Goal: Transaction & Acquisition: Purchase product/service

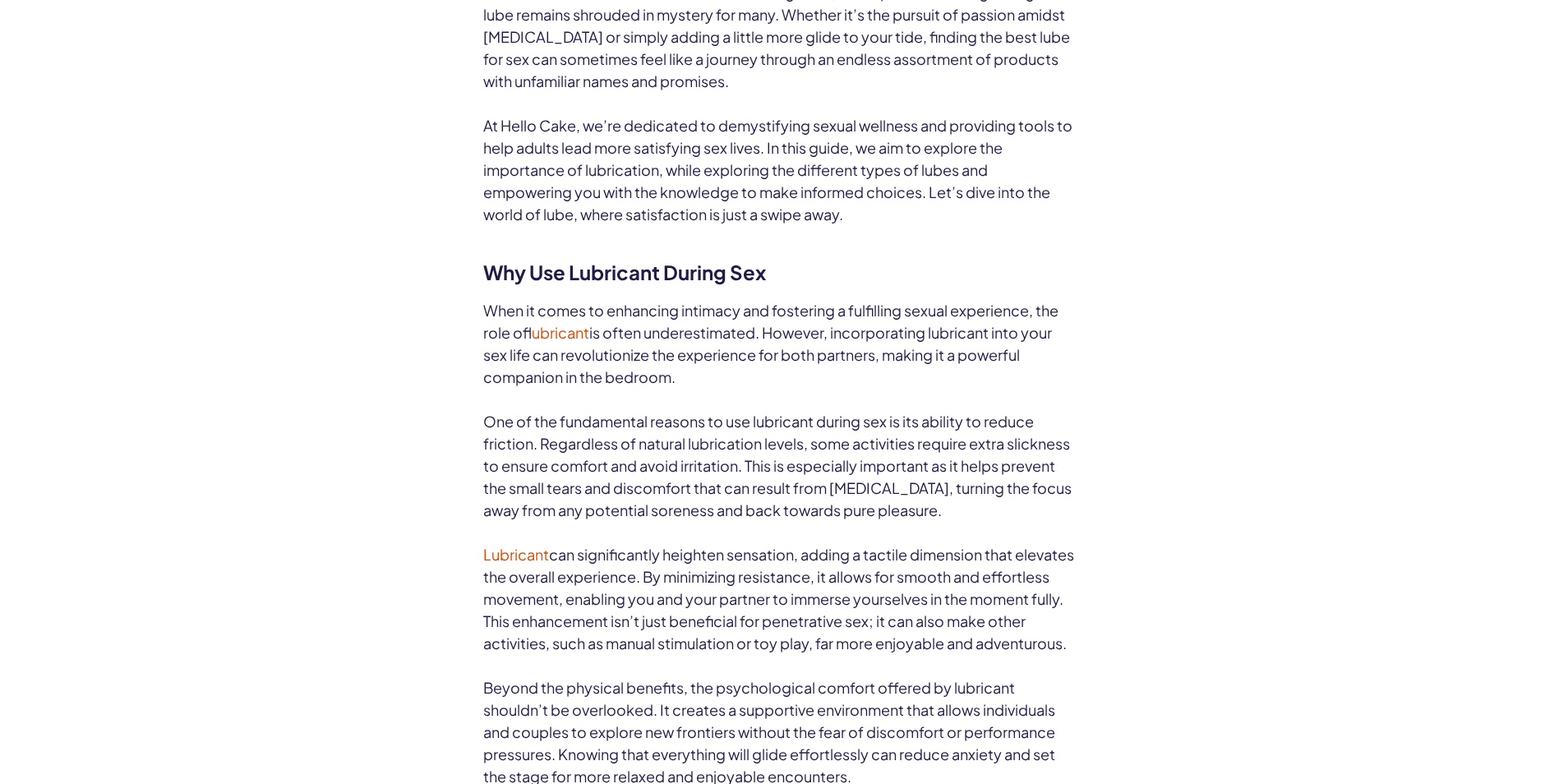
scroll to position [1352, 0]
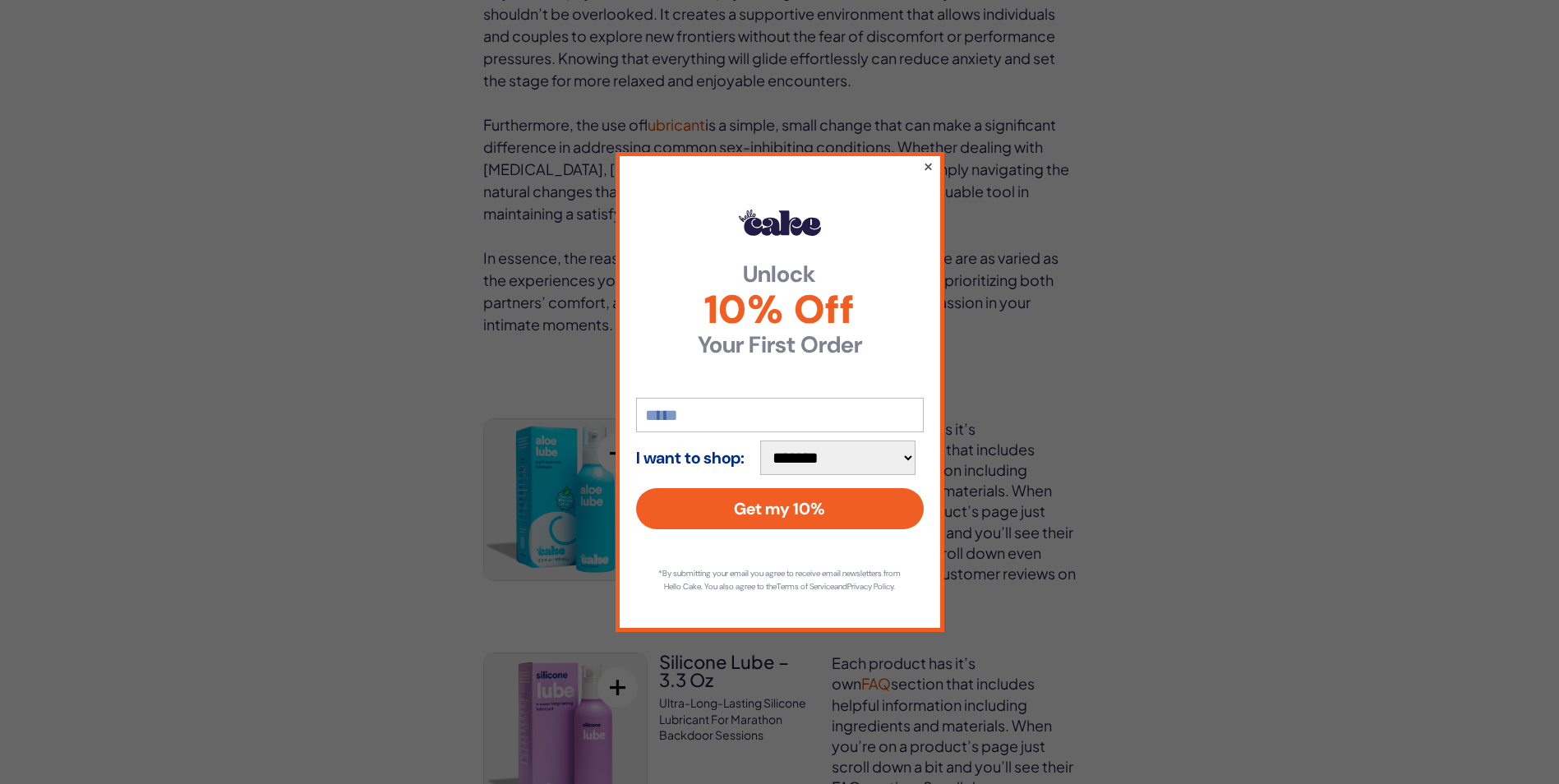
click at [927, 157] on button "×" at bounding box center [927, 166] width 11 height 19
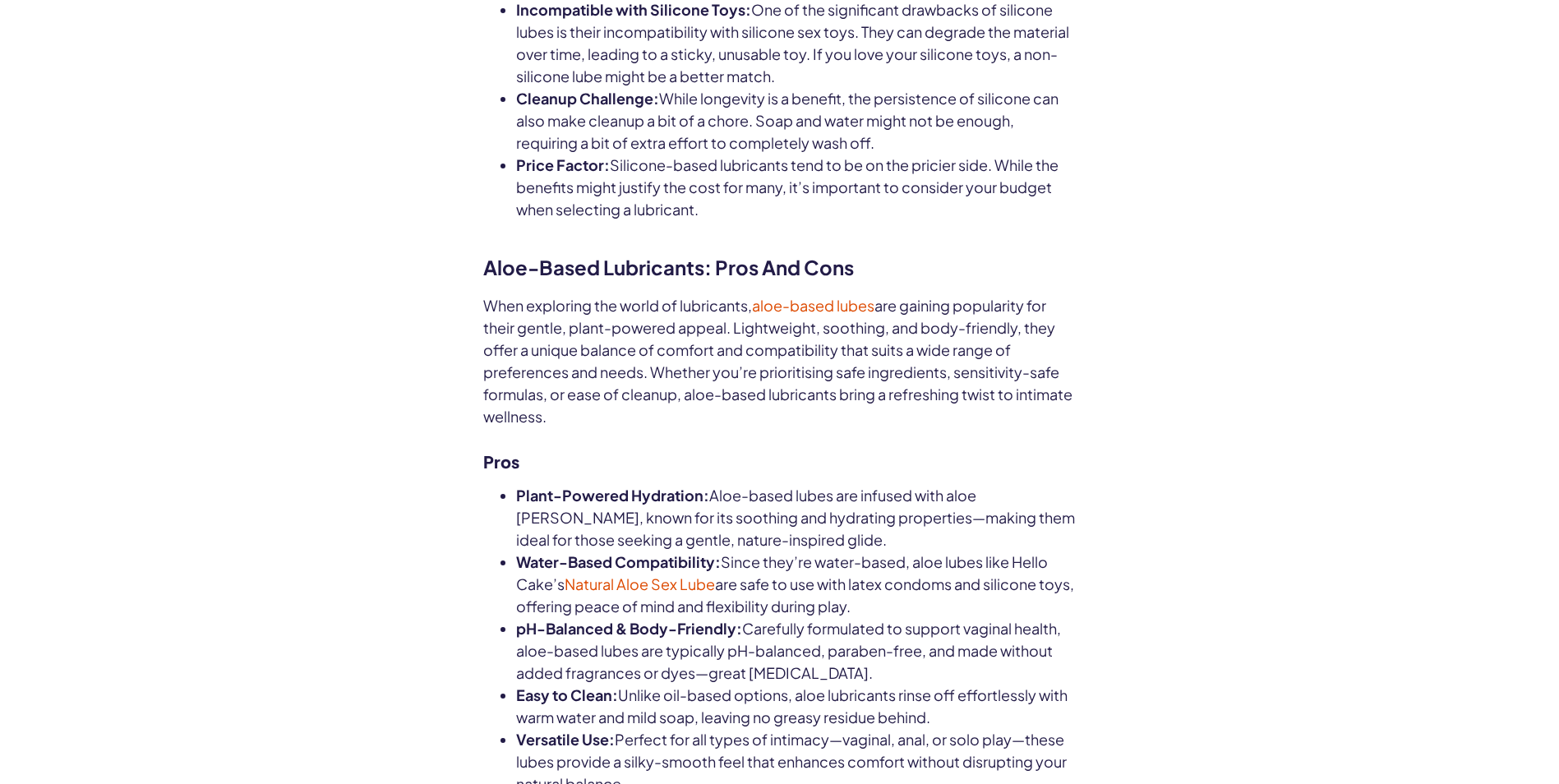
scroll to position [4664, 0]
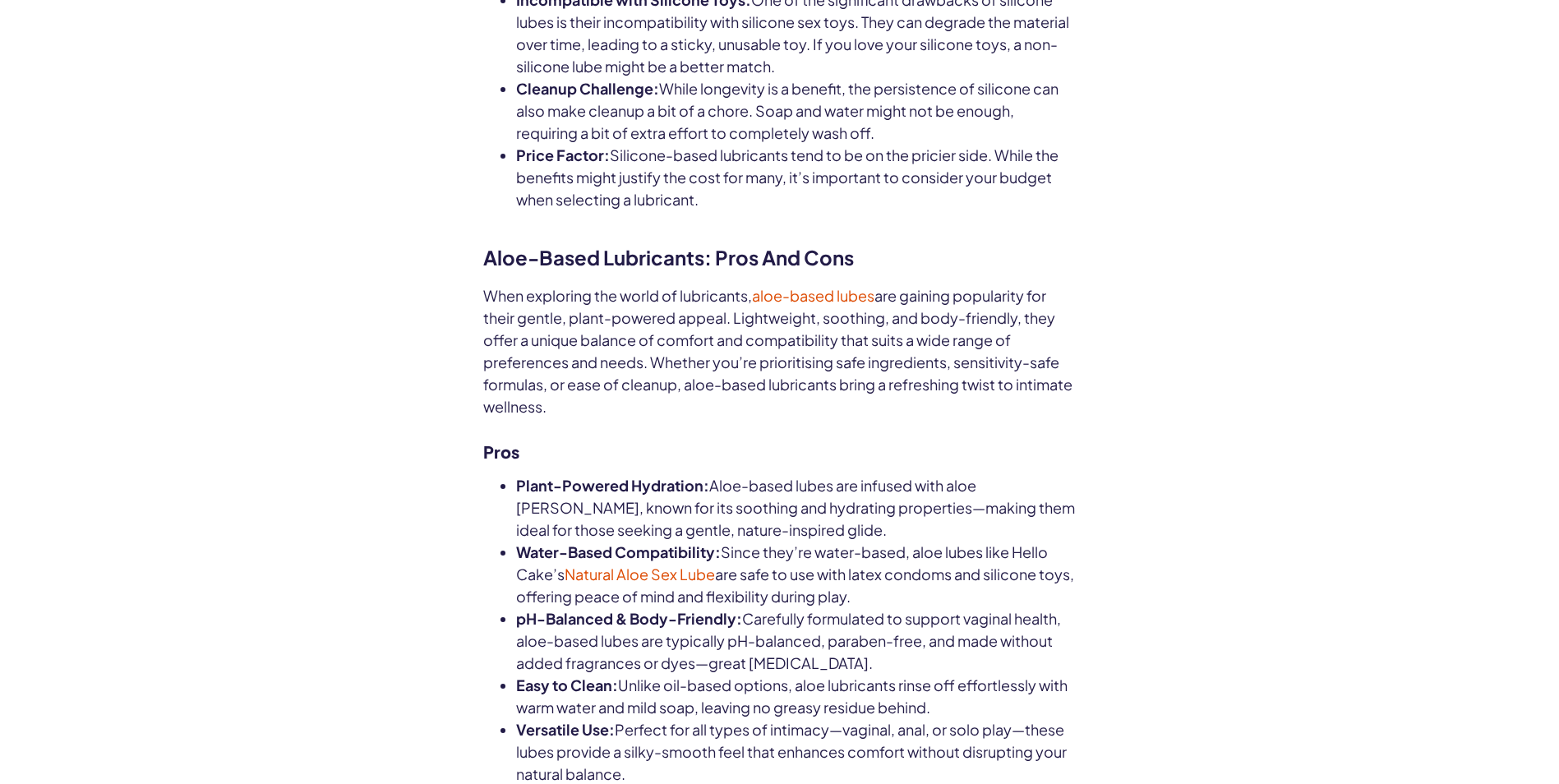
click at [633, 565] on link "Natural Aloe Sex Lube" at bounding box center [640, 574] width 151 height 19
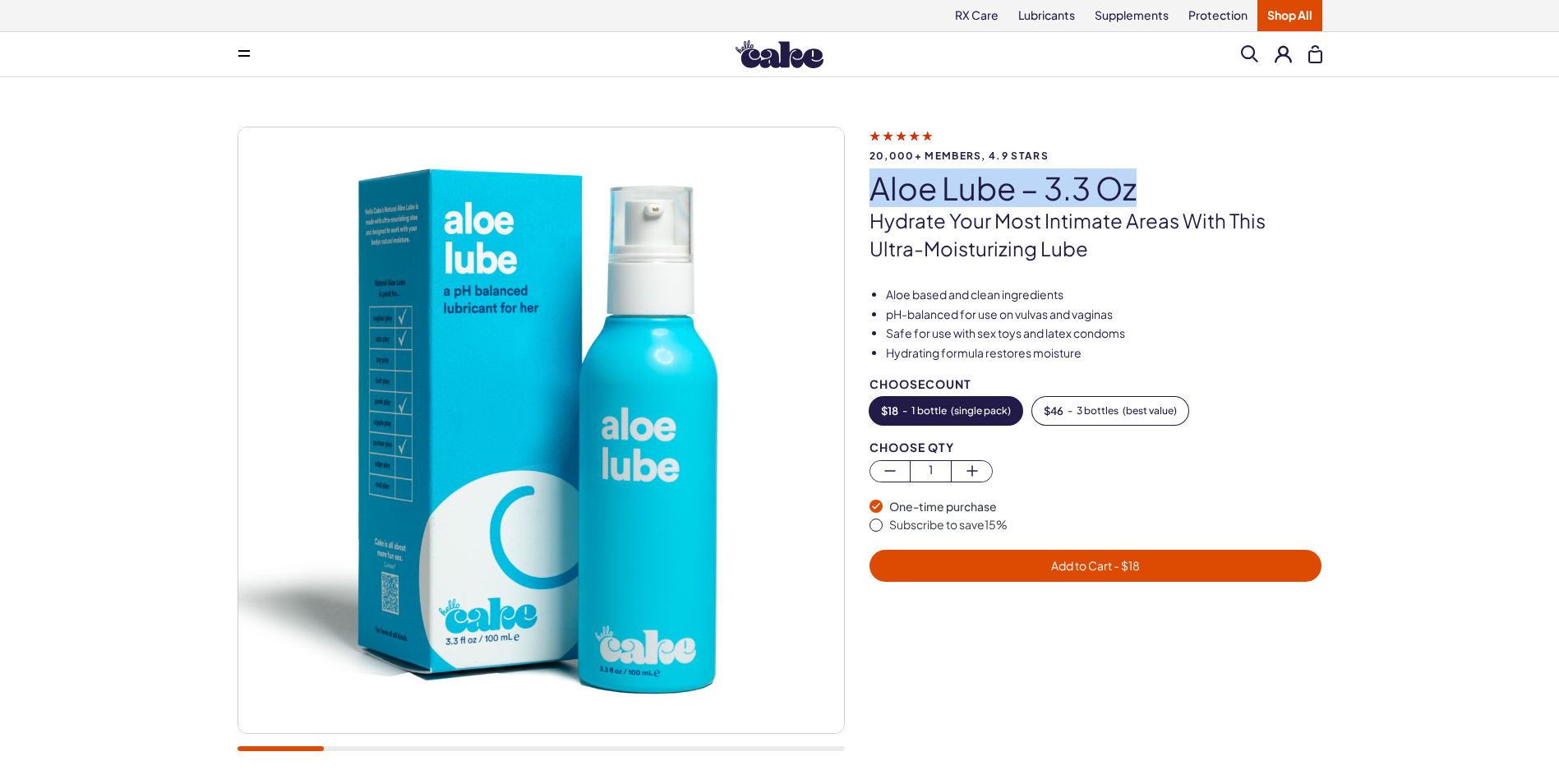
drag, startPoint x: 871, startPoint y: 189, endPoint x: 1135, endPoint y: 190, distance: 264.0
click at [1135, 190] on h1 "Aloe Lube – 3.3 oz" at bounding box center [1096, 189] width 453 height 35
drag, startPoint x: 1135, startPoint y: 190, endPoint x: 1097, endPoint y: 189, distance: 38.0
copy h1 "Aloe Lube – 3.3 oz"
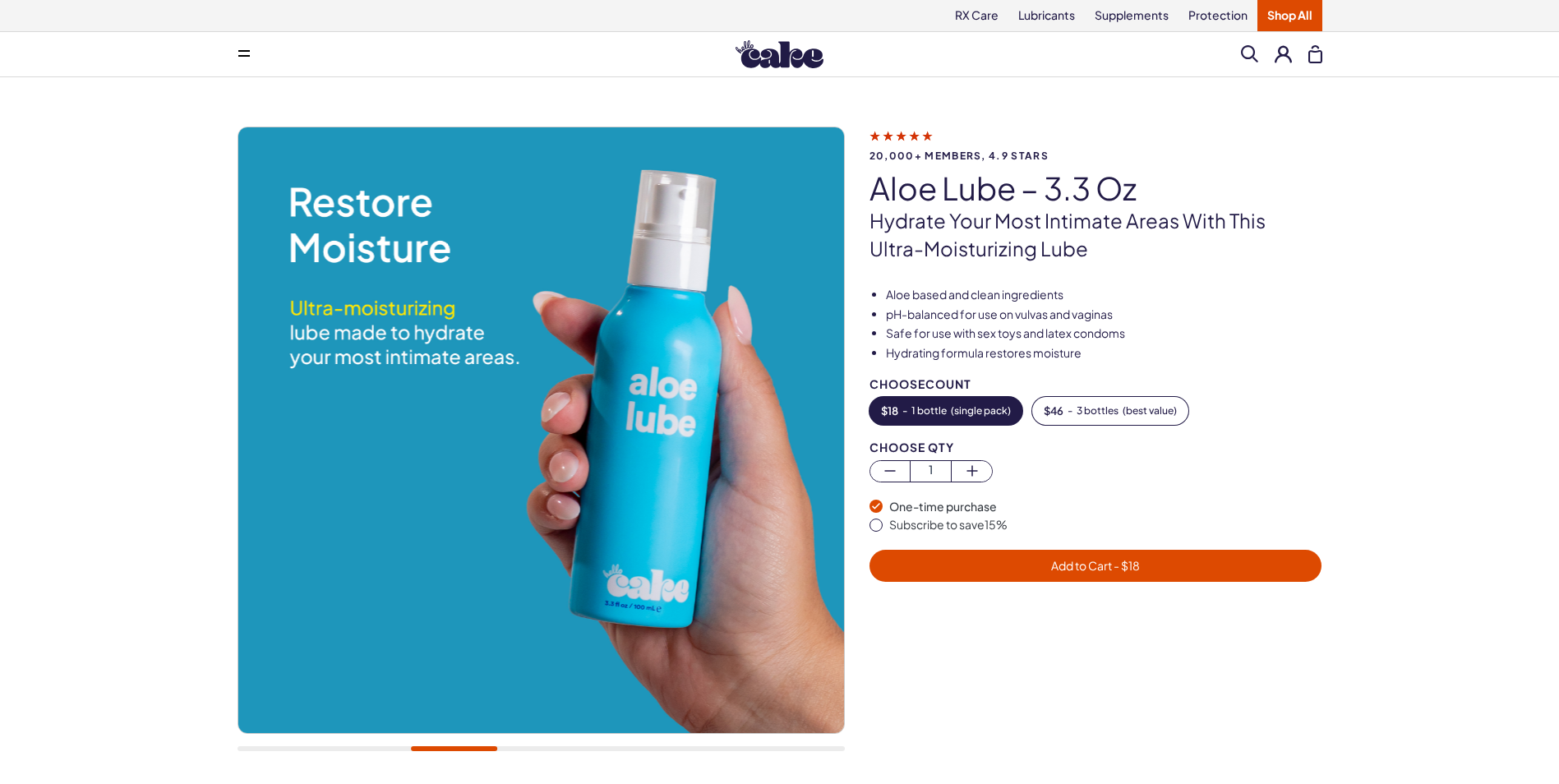
click at [984, 84] on div "20,000+ members, 4.9 stars Aloe Lube – 3.3 oz Hydrate your most intimate areas …" at bounding box center [780, 448] width 1559 height 740
